Goal: Transaction & Acquisition: Purchase product/service

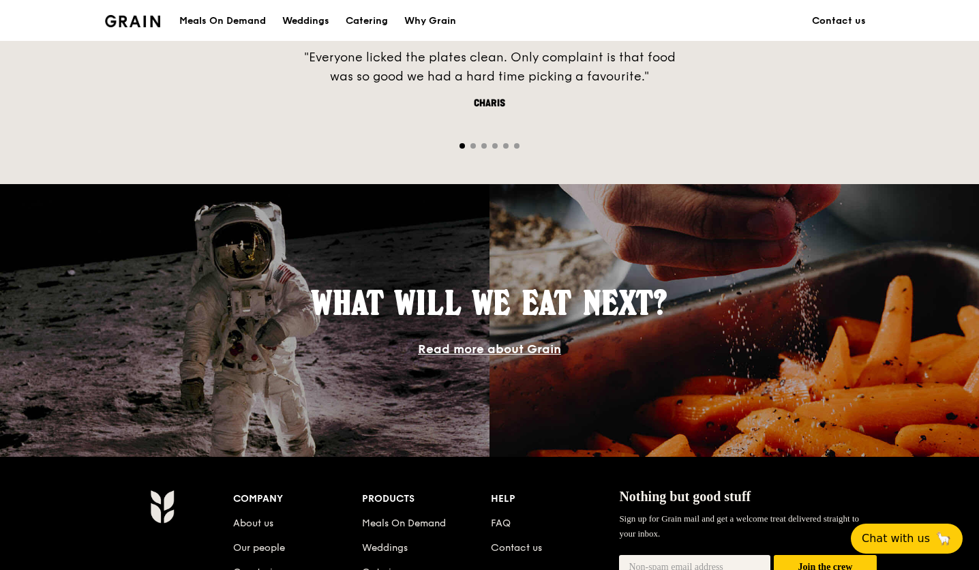
scroll to position [1090, 0]
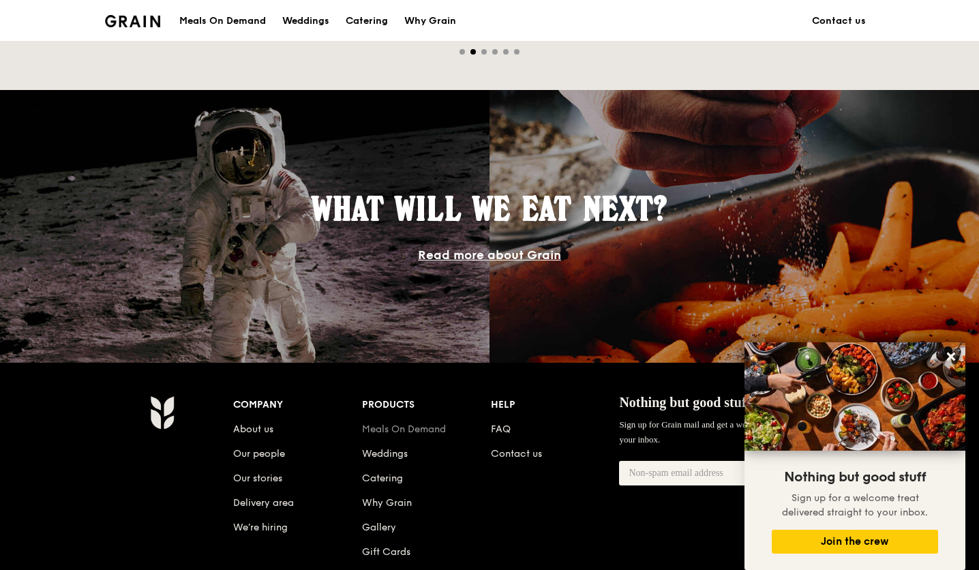
click at [415, 425] on link "Meals On Demand" at bounding box center [404, 429] width 84 height 12
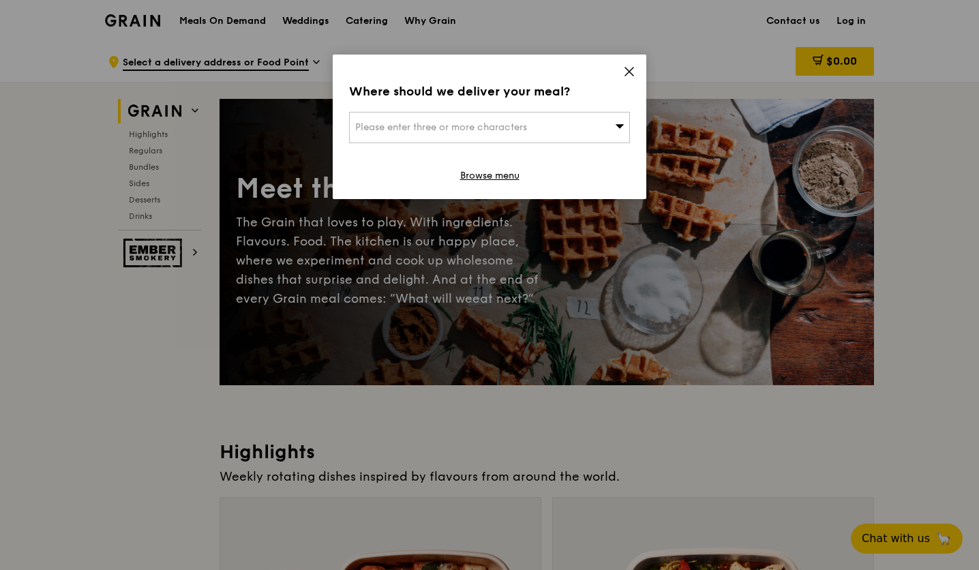
click at [532, 136] on div "Please enter three or more characters" at bounding box center [489, 127] width 281 height 31
type input "189773"
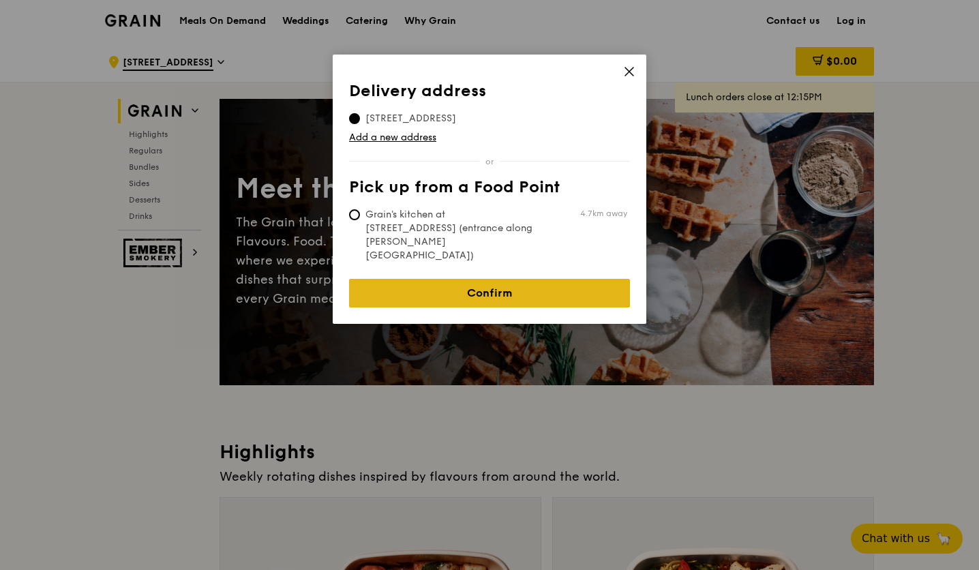
click at [538, 279] on link "Confirm" at bounding box center [489, 293] width 281 height 29
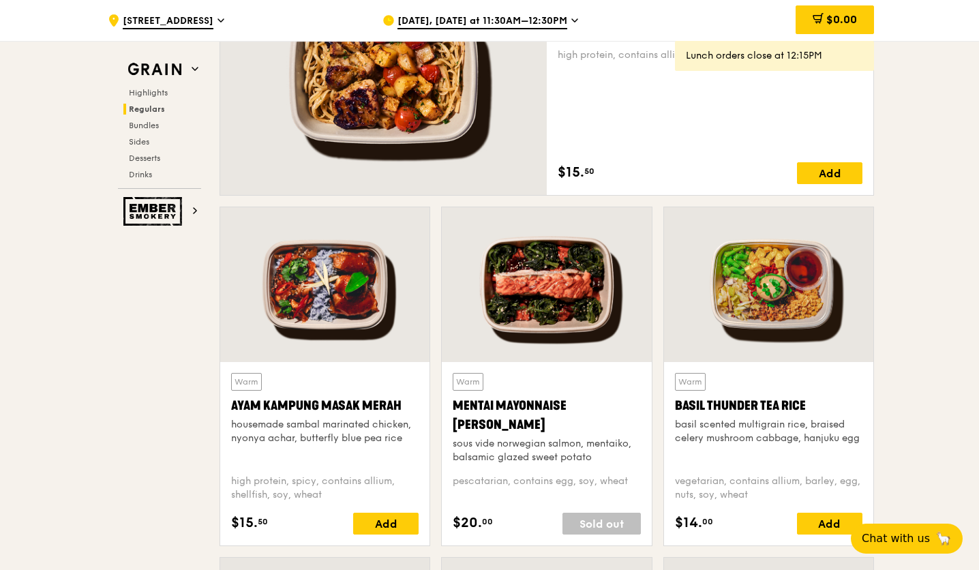
scroll to position [1090, 0]
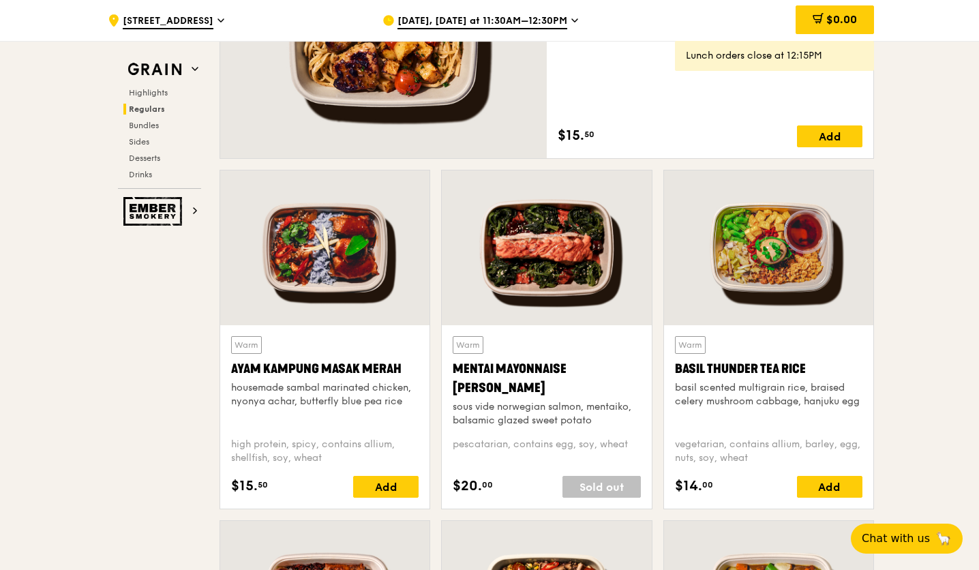
click at [774, 266] on div at bounding box center [768, 247] width 209 height 155
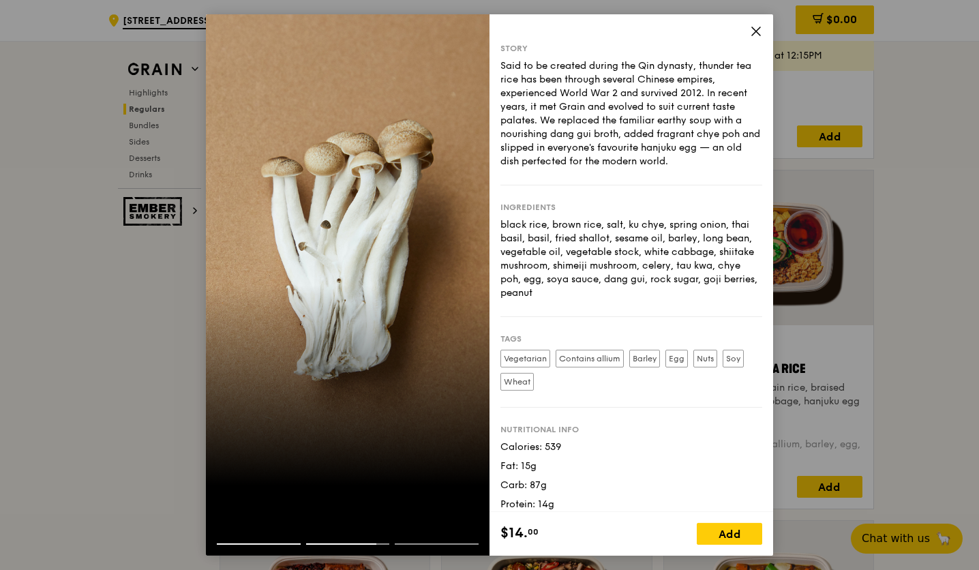
click at [754, 33] on icon at bounding box center [756, 31] width 8 height 8
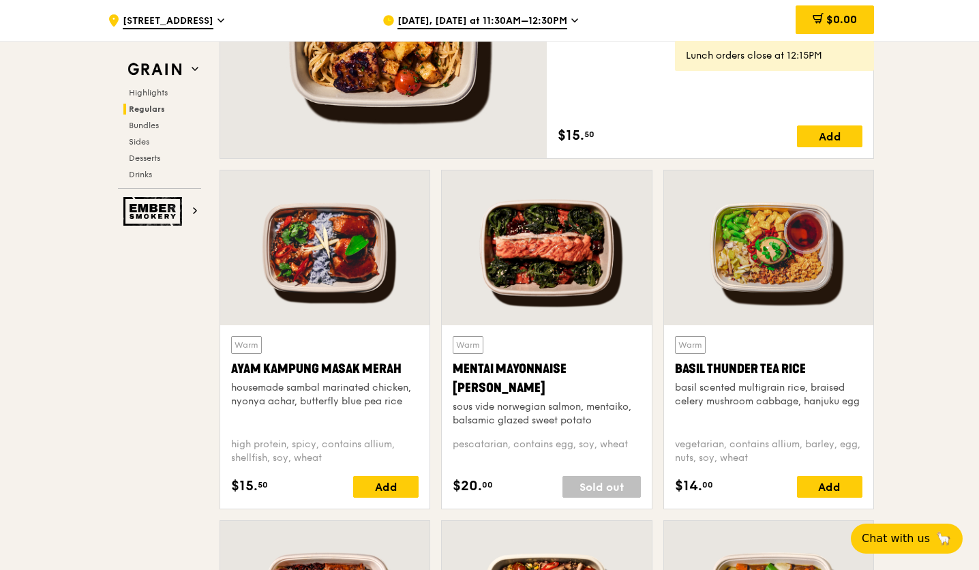
click at [717, 401] on div "basil scented multigrain rice, braised celery mushroom cabbage, hanjuku egg" at bounding box center [768, 394] width 187 height 27
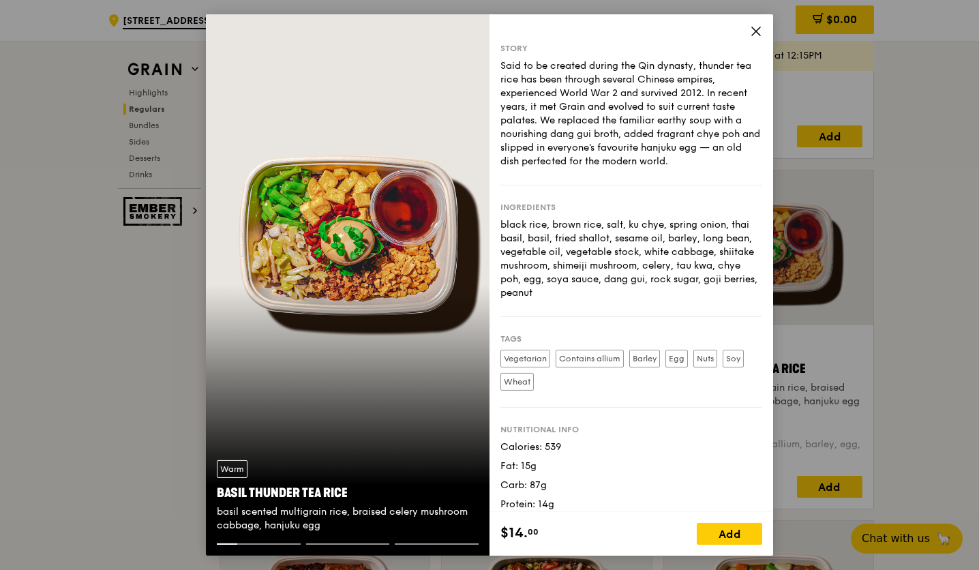
click at [754, 29] on icon at bounding box center [756, 31] width 12 height 12
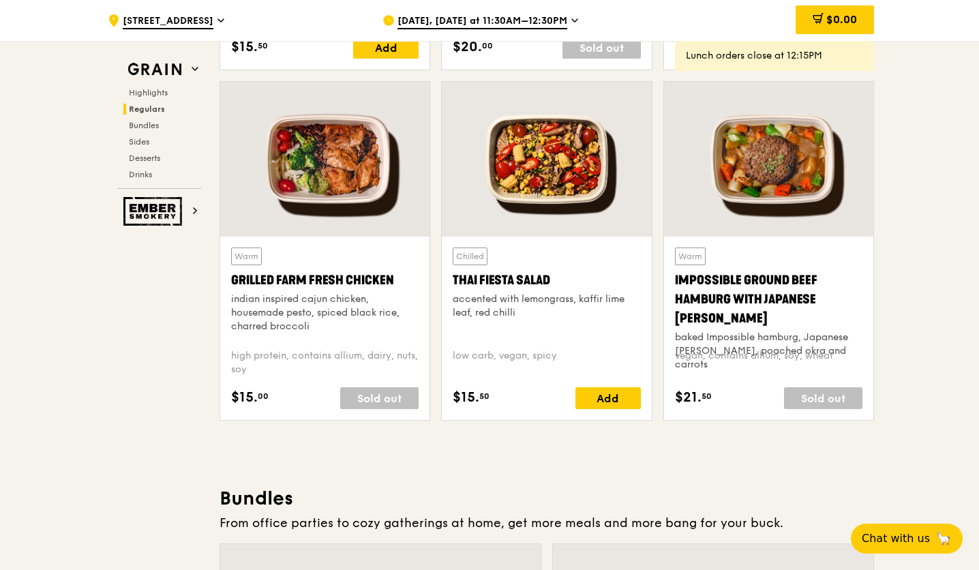
scroll to position [1567, 0]
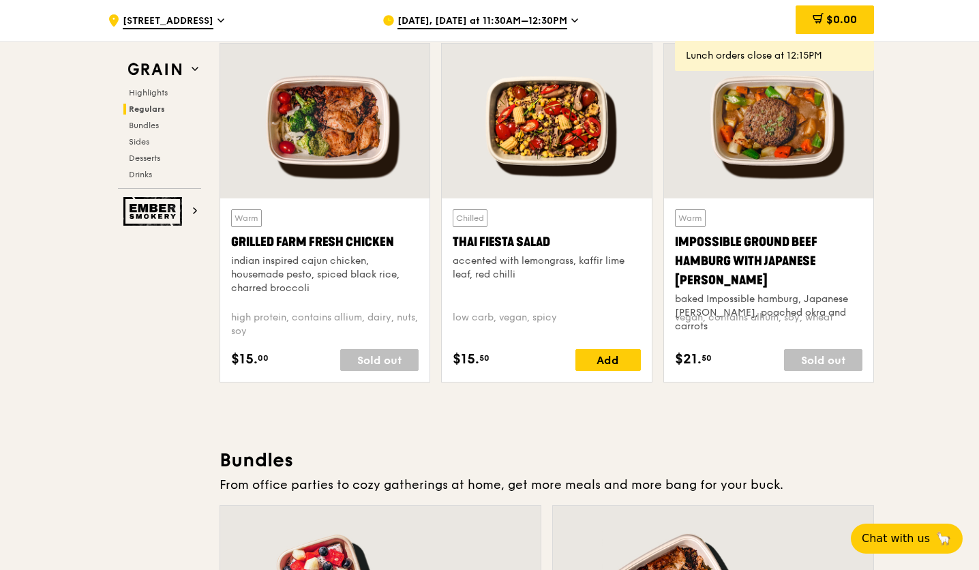
click at [587, 254] on div "accented with lemongrass, kaffir lime leaf, red chilli" at bounding box center [546, 267] width 187 height 27
